Goal: Information Seeking & Learning: Learn about a topic

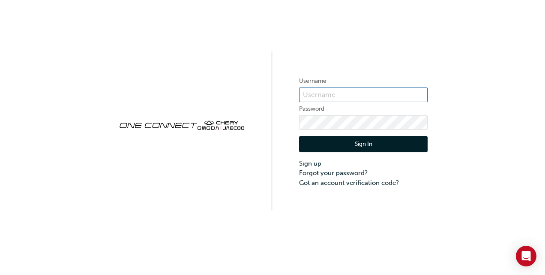
click at [305, 94] on input "text" at bounding box center [363, 94] width 129 height 15
type input "ONE00172"
click at [390, 147] on button "Sign In" at bounding box center [363, 144] width 129 height 16
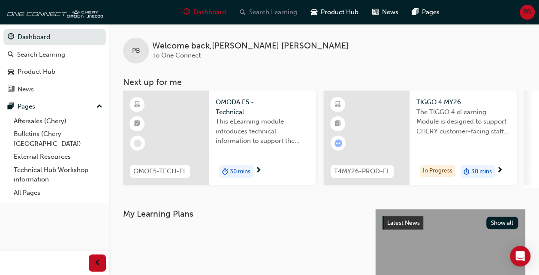
click at [282, 12] on span "Search Learning" at bounding box center [273, 12] width 48 height 10
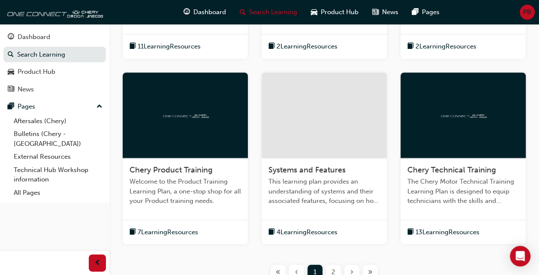
scroll to position [386, 0]
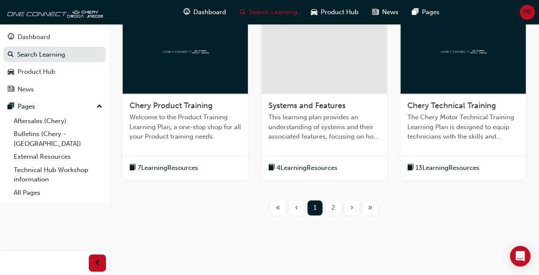
click at [334, 210] on span "2" at bounding box center [333, 208] width 4 height 10
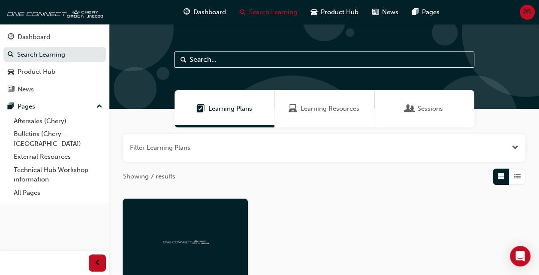
click at [228, 55] on input "text" at bounding box center [324, 59] width 300 height 16
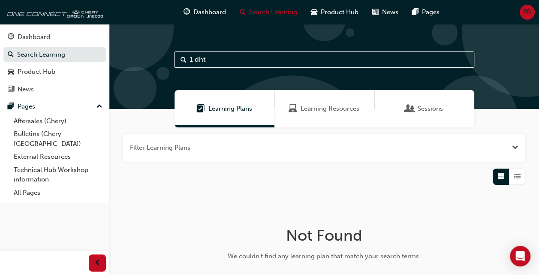
type input "1 dht"
click at [183, 59] on span "Search" at bounding box center [183, 60] width 6 height 10
click at [339, 111] on span "Learning Resources" at bounding box center [329, 109] width 59 height 10
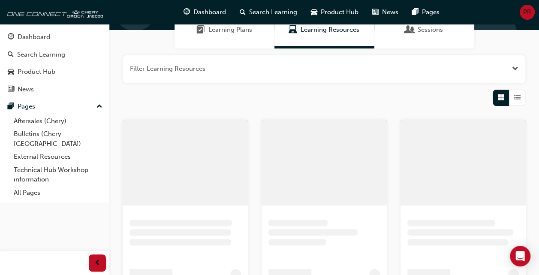
scroll to position [86, 0]
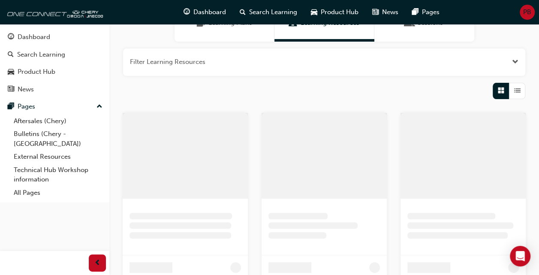
click at [527, 91] on div "Filter Learning Resources" at bounding box center [323, 261] width 429 height 439
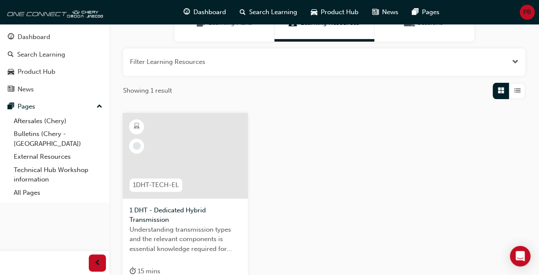
click at [511, 93] on div "button" at bounding box center [517, 91] width 16 height 16
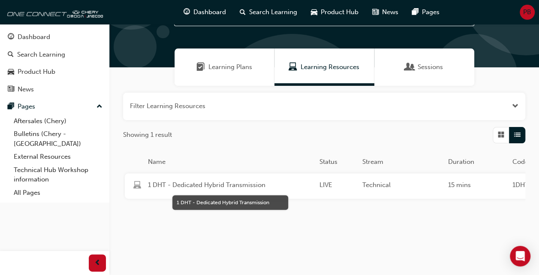
click at [237, 180] on span "1 DHT - Dedicated Hybrid Transmission" at bounding box center [230, 185] width 165 height 10
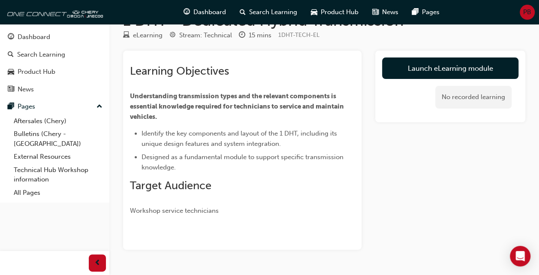
scroll to position [7, 0]
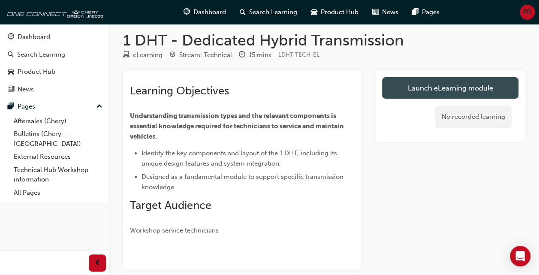
click at [460, 88] on link "Launch eLearning module" at bounding box center [450, 87] width 136 height 21
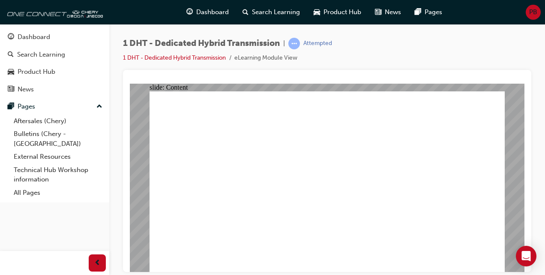
drag, startPoint x: 396, startPoint y: 237, endPoint x: 382, endPoint y: 234, distance: 14.4
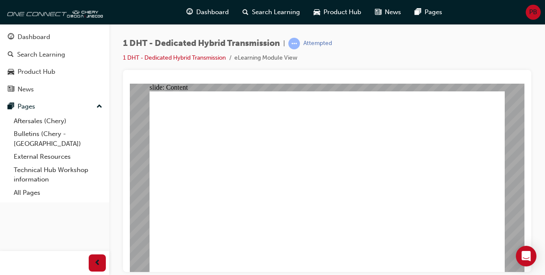
click at [534, 6] on div "PB" at bounding box center [533, 12] width 15 height 15
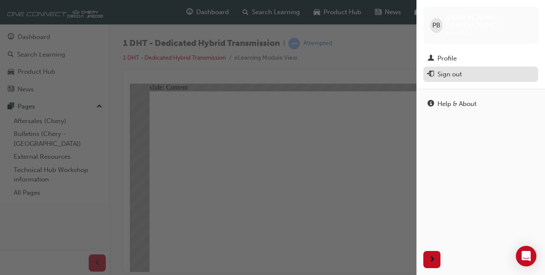
click at [459, 69] on div "Sign out" at bounding box center [450, 74] width 24 height 10
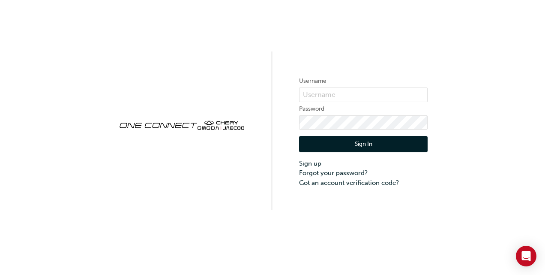
click at [532, 66] on div "Username Password Sign In Sign up Forgot your password? Got an account verifica…" at bounding box center [272, 105] width 545 height 210
